Goal: Find specific page/section: Find specific page/section

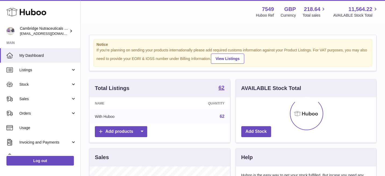
scroll to position [84, 140]
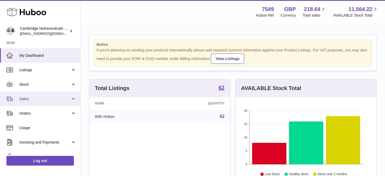
click at [58, 97] on span "Sales" at bounding box center [44, 99] width 51 height 5
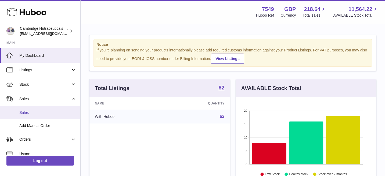
click at [57, 114] on span "Sales" at bounding box center [47, 112] width 57 height 5
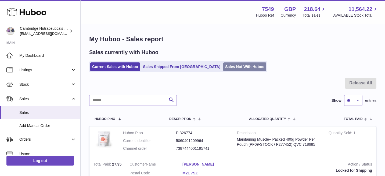
click at [223, 67] on link "Sales Not With Huboo" at bounding box center [244, 67] width 43 height 9
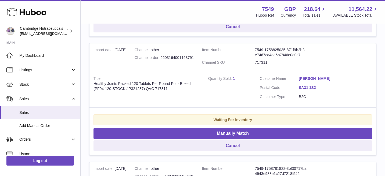
scroll to position [215, 0]
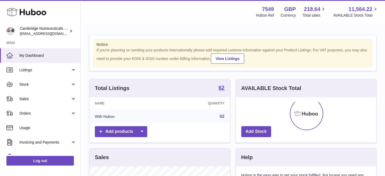
scroll to position [84, 140]
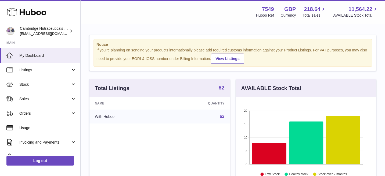
click at [48, 167] on div "Log out" at bounding box center [40, 164] width 80 height 19
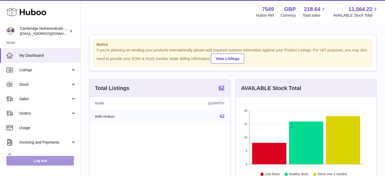
click at [46, 163] on link "Log out" at bounding box center [39, 161] width 67 height 10
